Goal: Book appointment/travel/reservation

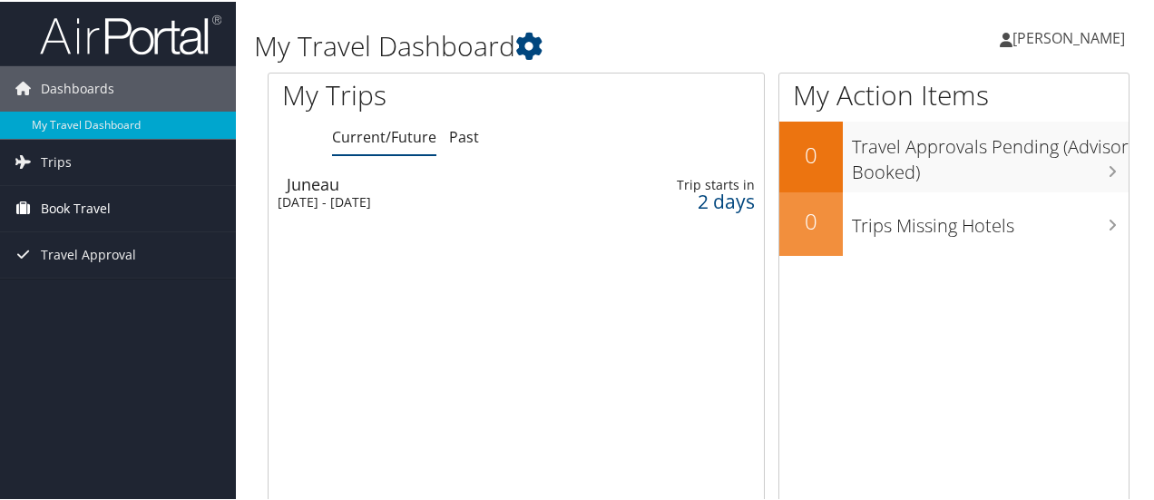
click at [73, 213] on span "Book Travel" at bounding box center [76, 206] width 70 height 45
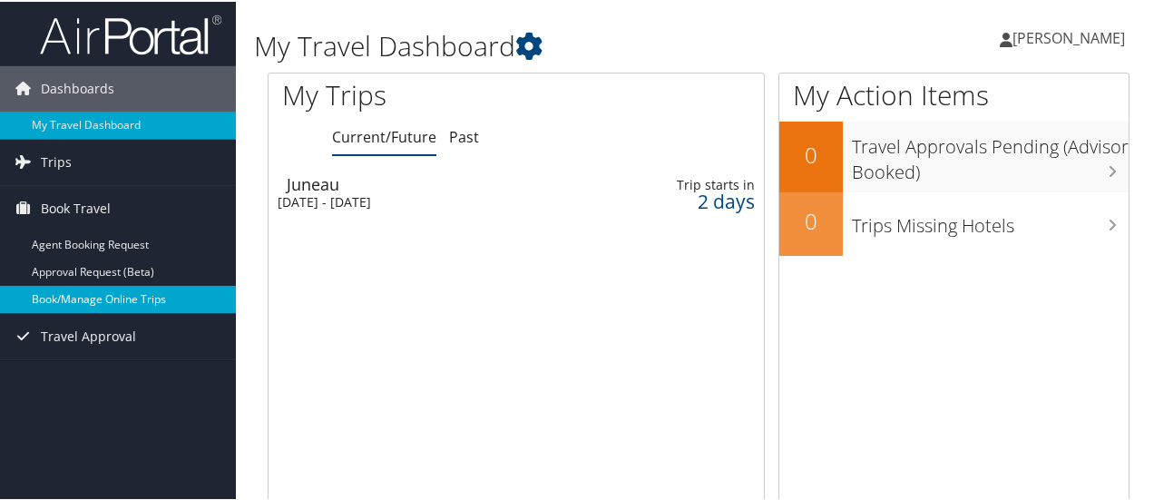
click at [93, 299] on link "Book/Manage Online Trips" at bounding box center [118, 297] width 236 height 27
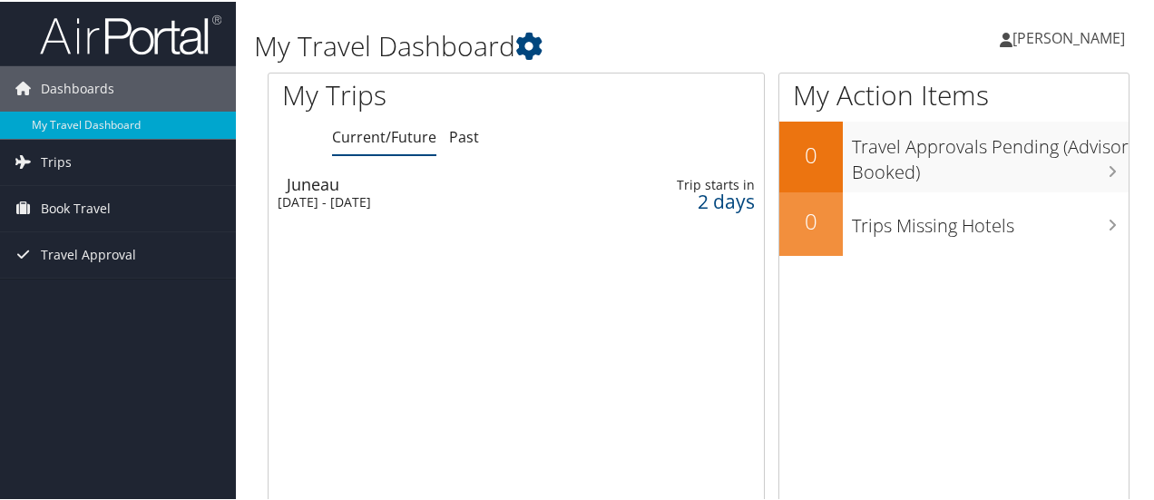
click at [530, 200] on div "[DATE] - [DATE]" at bounding box center [430, 200] width 306 height 16
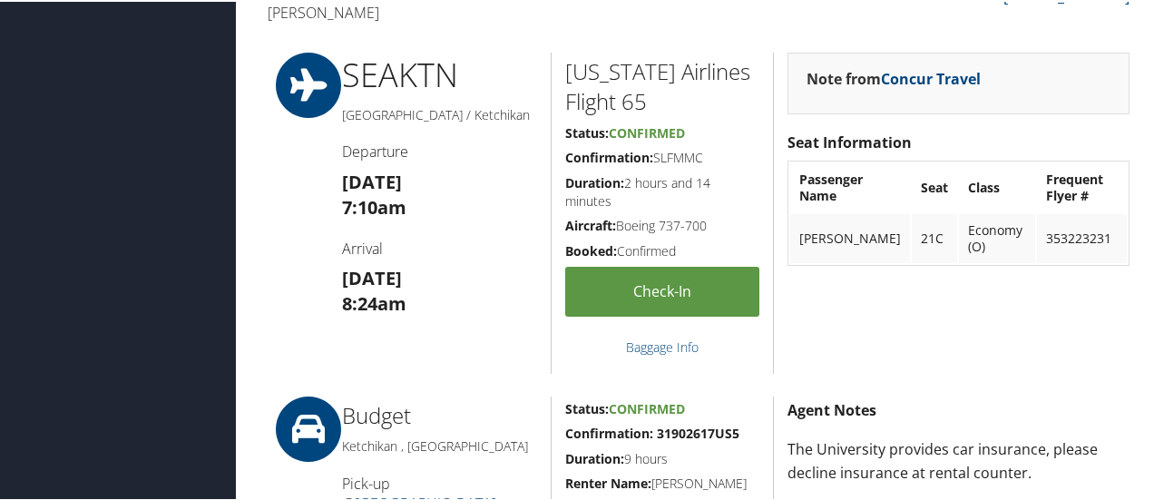
scroll to position [583, 0]
